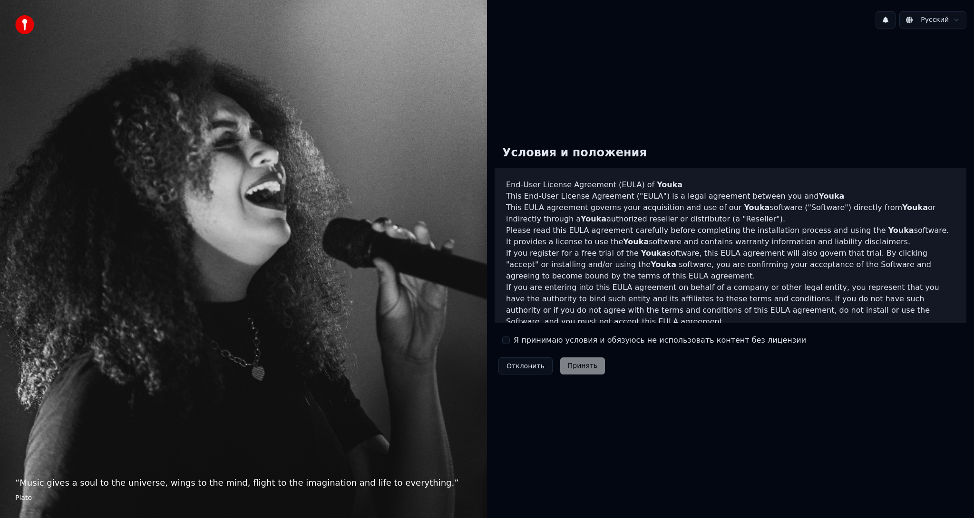
click at [510, 342] on div "Я принимаю условия и обязуюсь не использовать контент без лицензии" at bounding box center [654, 340] width 304 height 11
click at [509, 341] on button "Я принимаю условия и обязуюсь не использовать контент без лицензии" at bounding box center [506, 341] width 8 height 8
click at [581, 369] on button "Принять" at bounding box center [582, 366] width 45 height 17
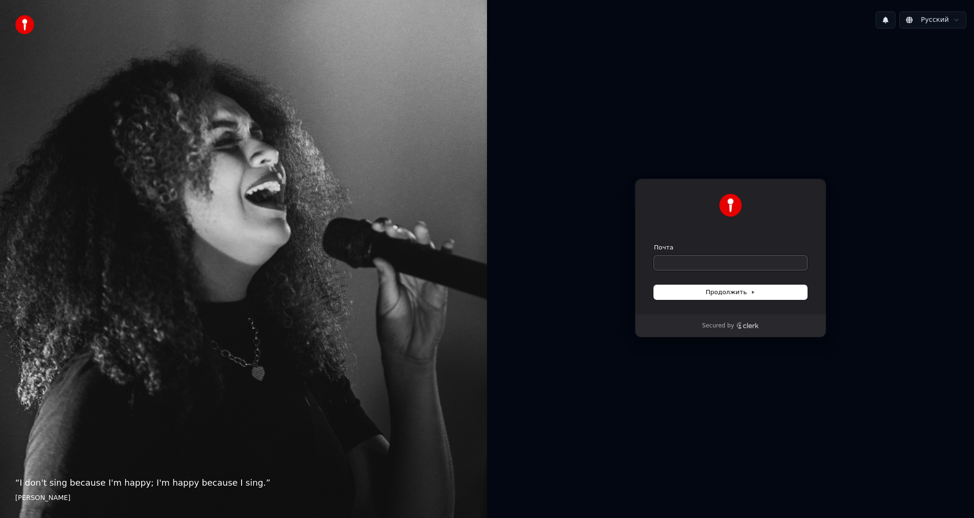
click at [683, 260] on input "Почта" at bounding box center [730, 263] width 153 height 14
type input "*"
click at [728, 291] on span "Продолжить" at bounding box center [731, 292] width 50 height 9
type input "**********"
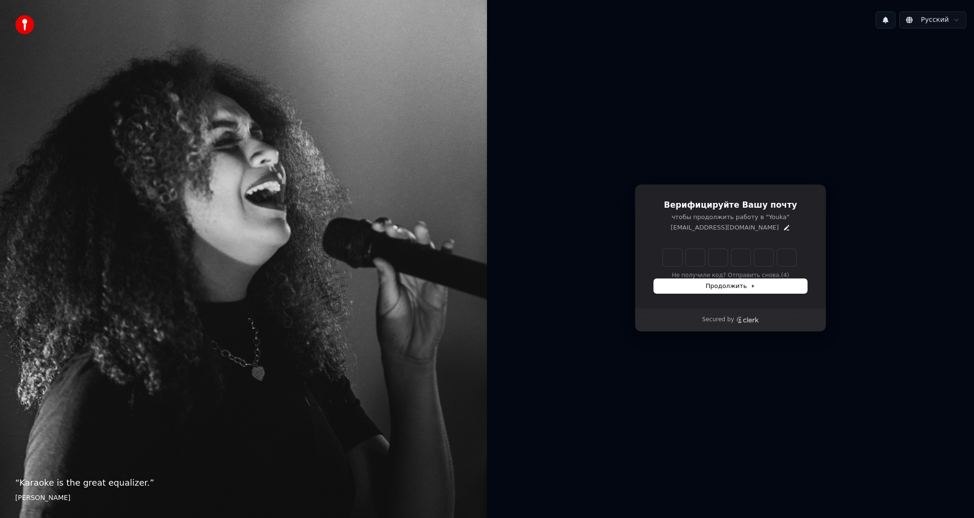
type input "******"
type input "*"
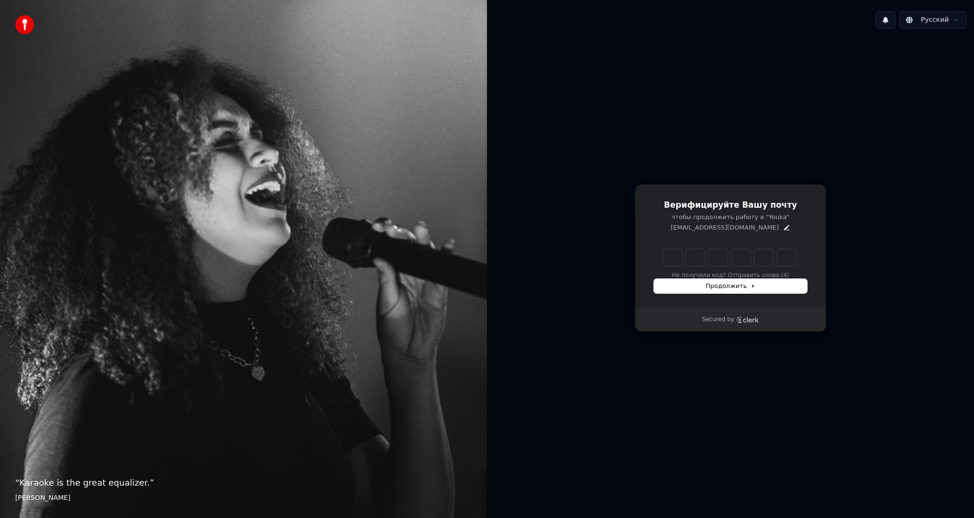
type input "*"
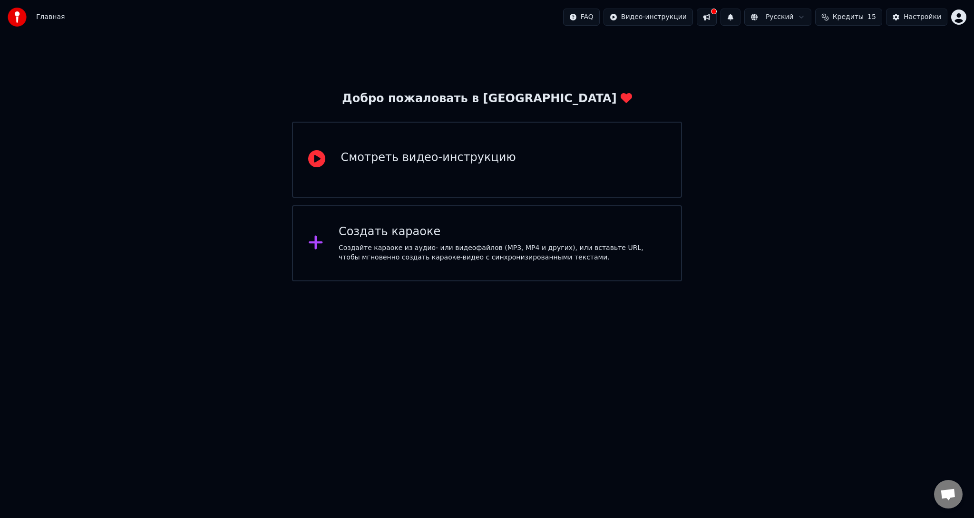
click at [387, 239] on div "Создать караоке" at bounding box center [502, 231] width 327 height 15
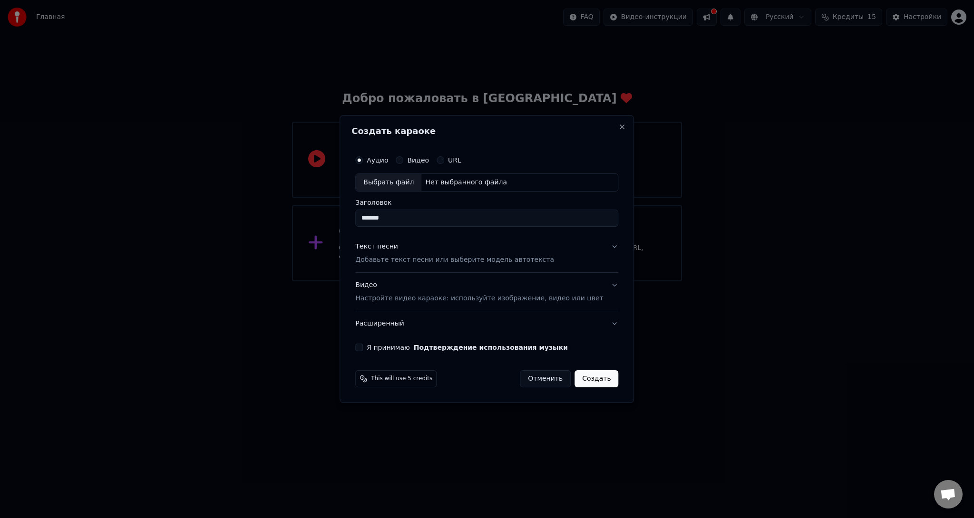
type input "*******"
click at [415, 159] on div "Видео" at bounding box center [412, 160] width 33 height 8
click at [403, 160] on button "Видео" at bounding box center [400, 160] width 8 height 8
click at [399, 181] on div "Выбрать файл" at bounding box center [389, 182] width 66 height 17
type input "**********"
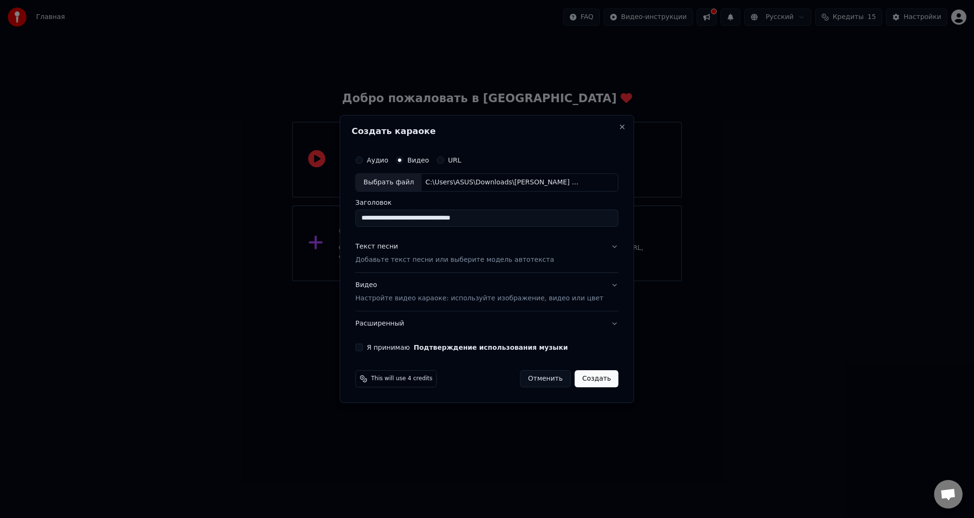
click at [363, 344] on button "Я принимаю Подтверждение использования музыки" at bounding box center [359, 348] width 8 height 8
click at [590, 379] on button "Создать" at bounding box center [596, 378] width 44 height 17
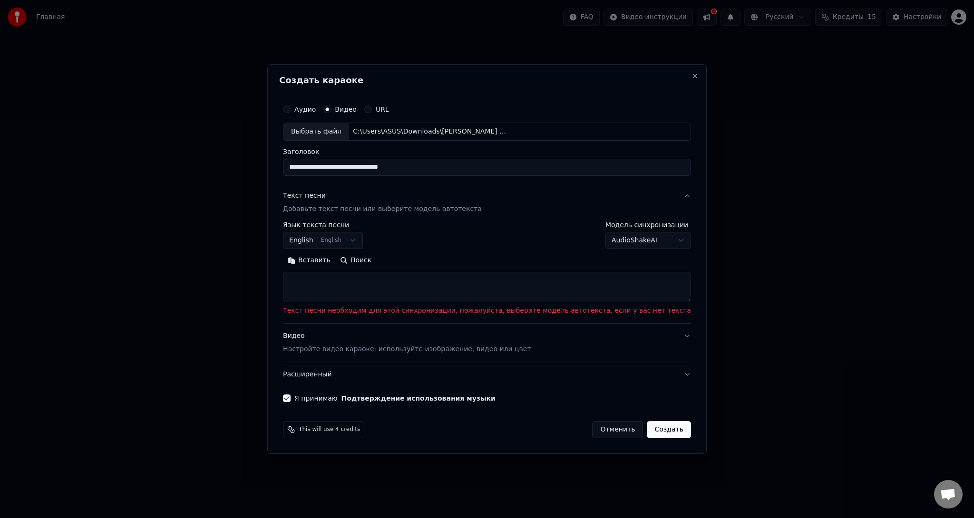
click at [363, 238] on button "English English" at bounding box center [323, 240] width 80 height 17
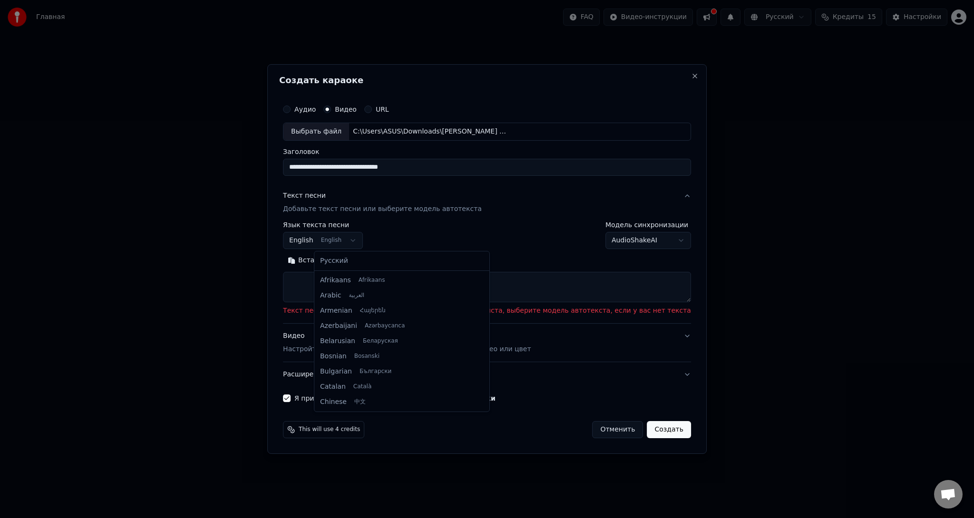
scroll to position [76, 0]
select select "**"
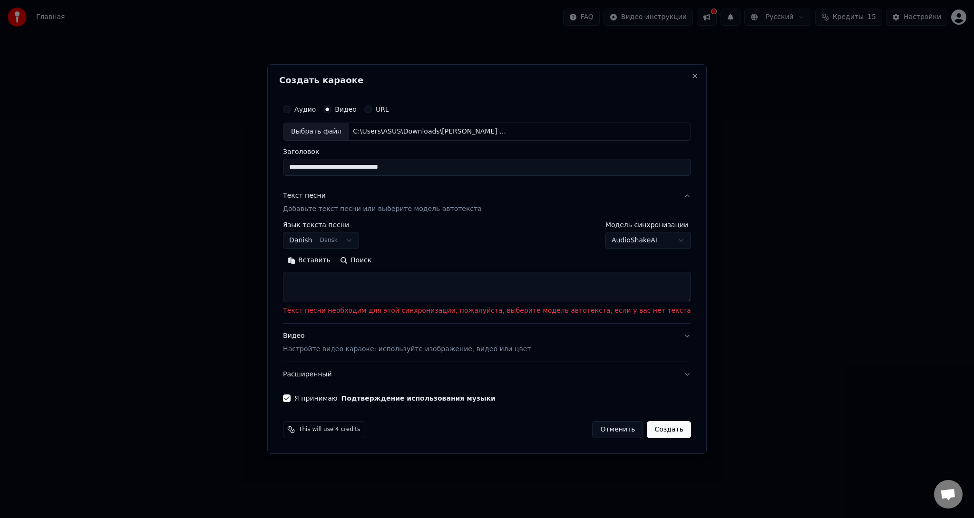
click at [598, 287] on textarea at bounding box center [487, 287] width 408 height 30
click at [652, 239] on body "**********" at bounding box center [487, 140] width 974 height 281
select select "**********"
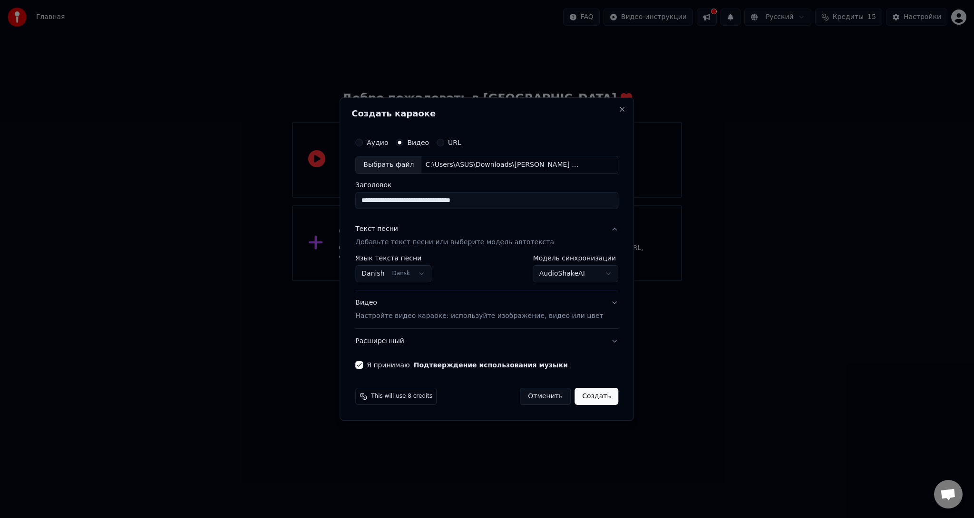
click at [586, 398] on button "Создать" at bounding box center [596, 396] width 44 height 17
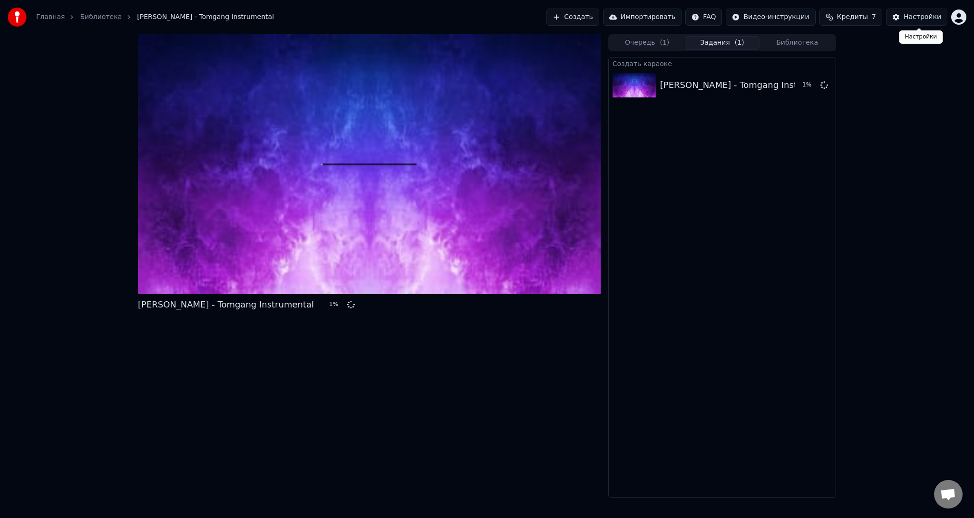
click at [905, 15] on button "Настройки" at bounding box center [916, 17] width 61 height 17
click at [868, 18] on span "Кредиты" at bounding box center [852, 17] width 31 height 10
click at [937, 186] on div "Shaka Loveless - Tomgang Instrumental 6 % Очередь ( 1 ) Задания ( 1 ) Библиотек…" at bounding box center [487, 266] width 974 height 464
click at [924, 13] on div "Настройки" at bounding box center [922, 17] width 38 height 10
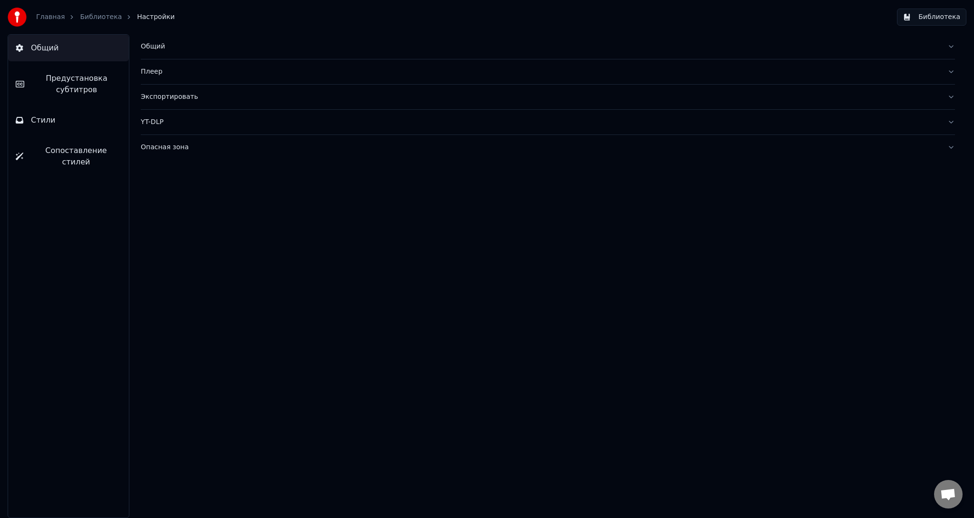
click at [159, 49] on div "Общий" at bounding box center [540, 47] width 799 height 10
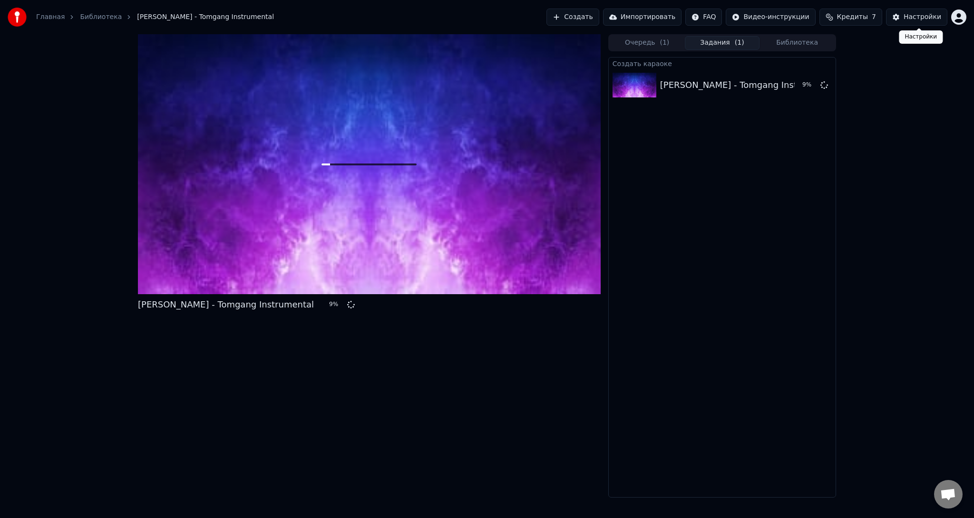
click at [920, 20] on div "Настройки" at bounding box center [922, 17] width 38 height 10
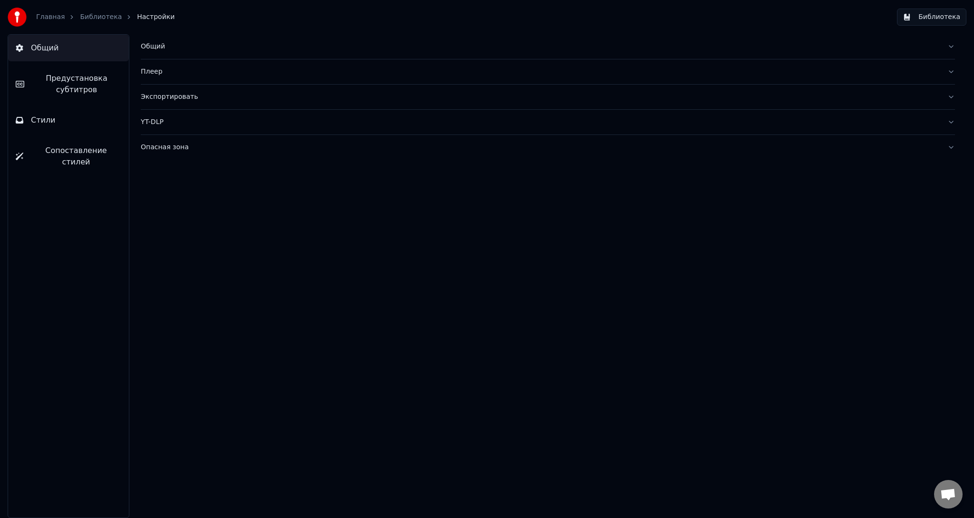
click at [947, 139] on button "Опасная зона" at bounding box center [548, 147] width 814 height 25
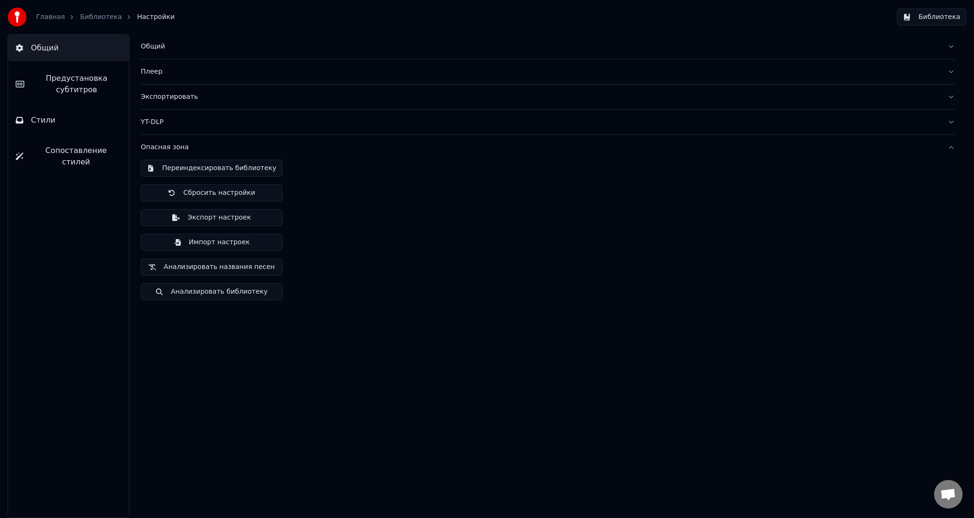
click at [947, 139] on button "Опасная зона" at bounding box center [548, 147] width 814 height 25
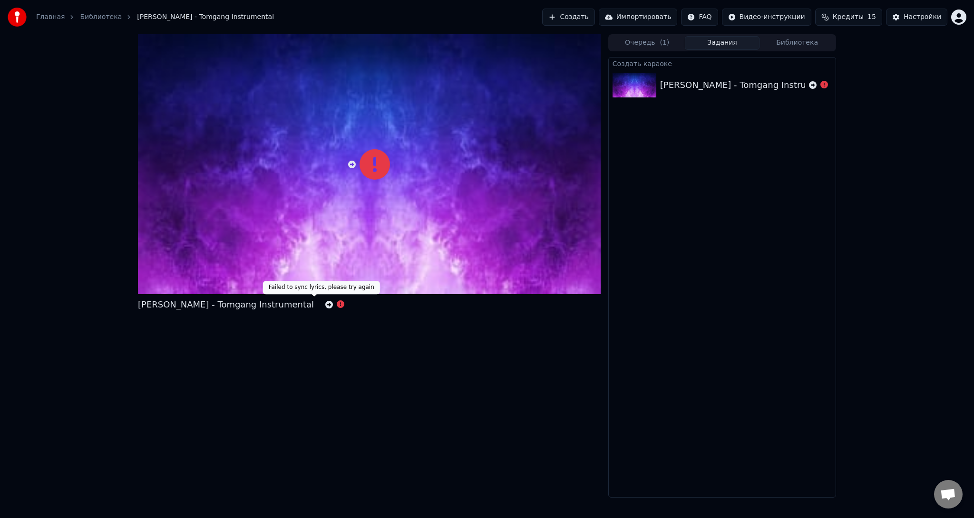
click at [337, 303] on icon at bounding box center [341, 305] width 8 height 8
click at [736, 75] on div "Shaka Loveless - Tomgang Instrumental" at bounding box center [722, 85] width 227 height 32
click at [919, 13] on div "Настройки" at bounding box center [922, 17] width 38 height 10
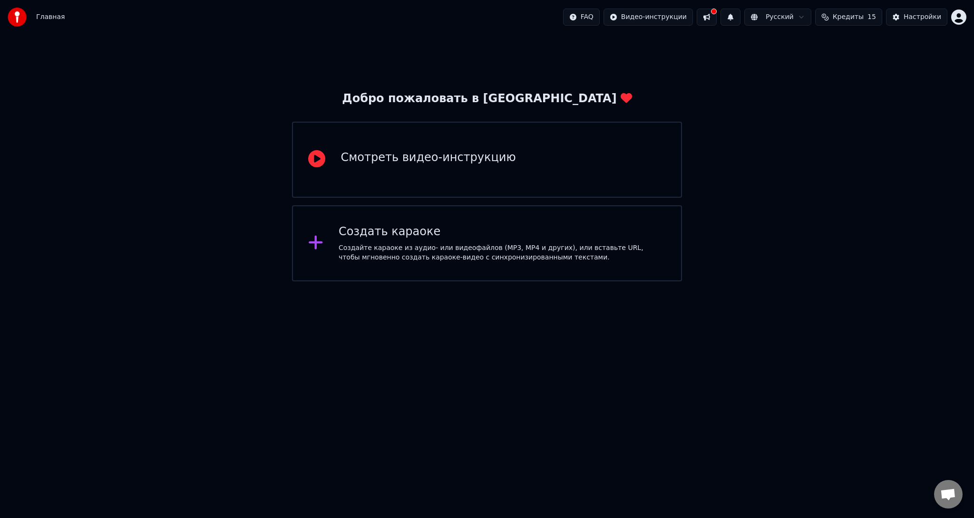
click at [717, 19] on button at bounding box center [707, 17] width 20 height 17
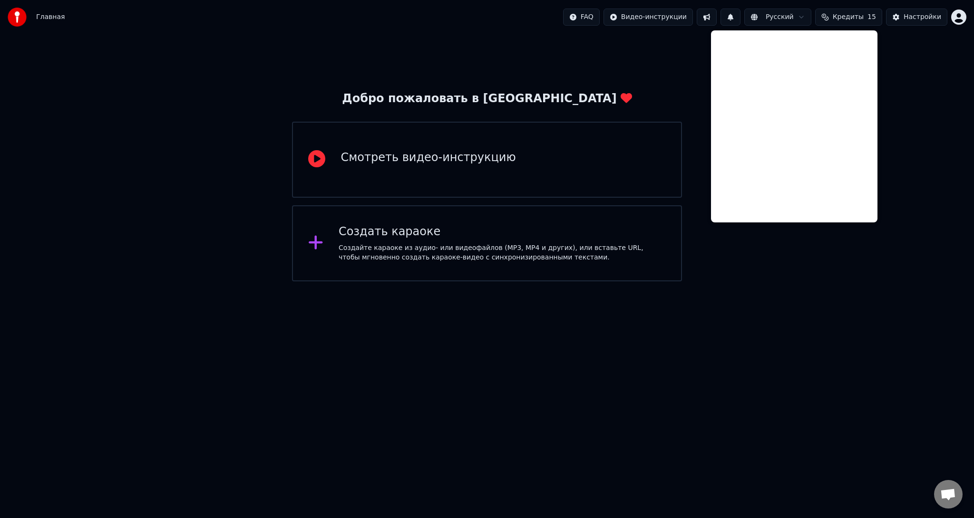
click at [717, 15] on button at bounding box center [707, 17] width 20 height 17
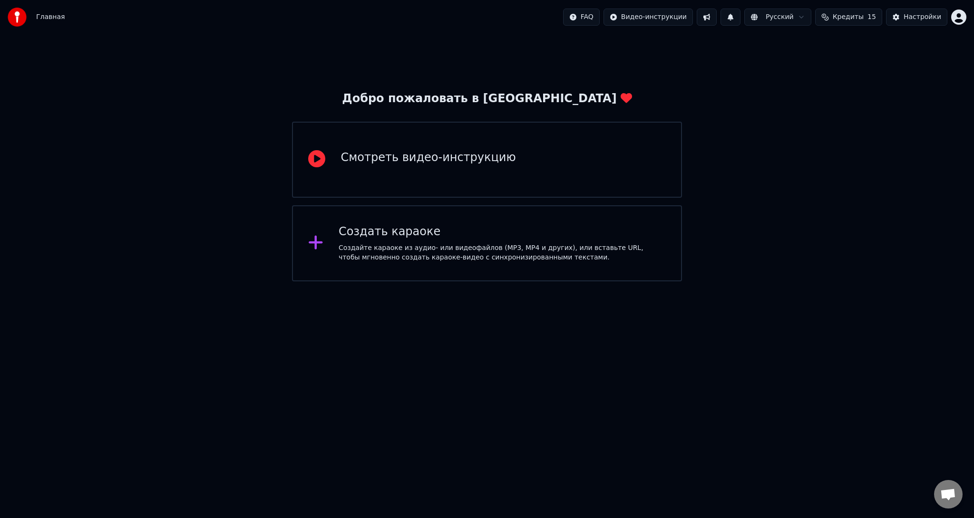
click at [717, 15] on button at bounding box center [707, 17] width 20 height 17
